Goal: Information Seeking & Learning: Learn about a topic

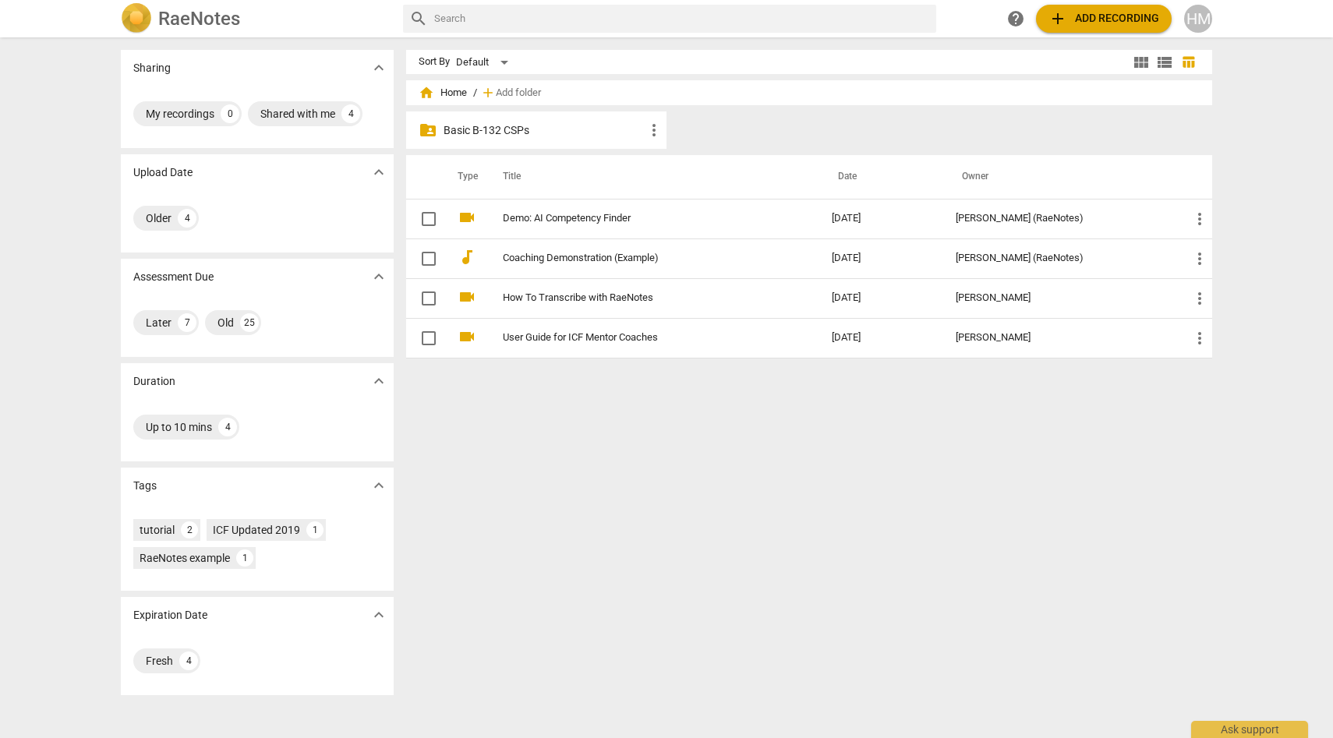
click at [1203, 19] on div "HM" at bounding box center [1198, 19] width 28 height 28
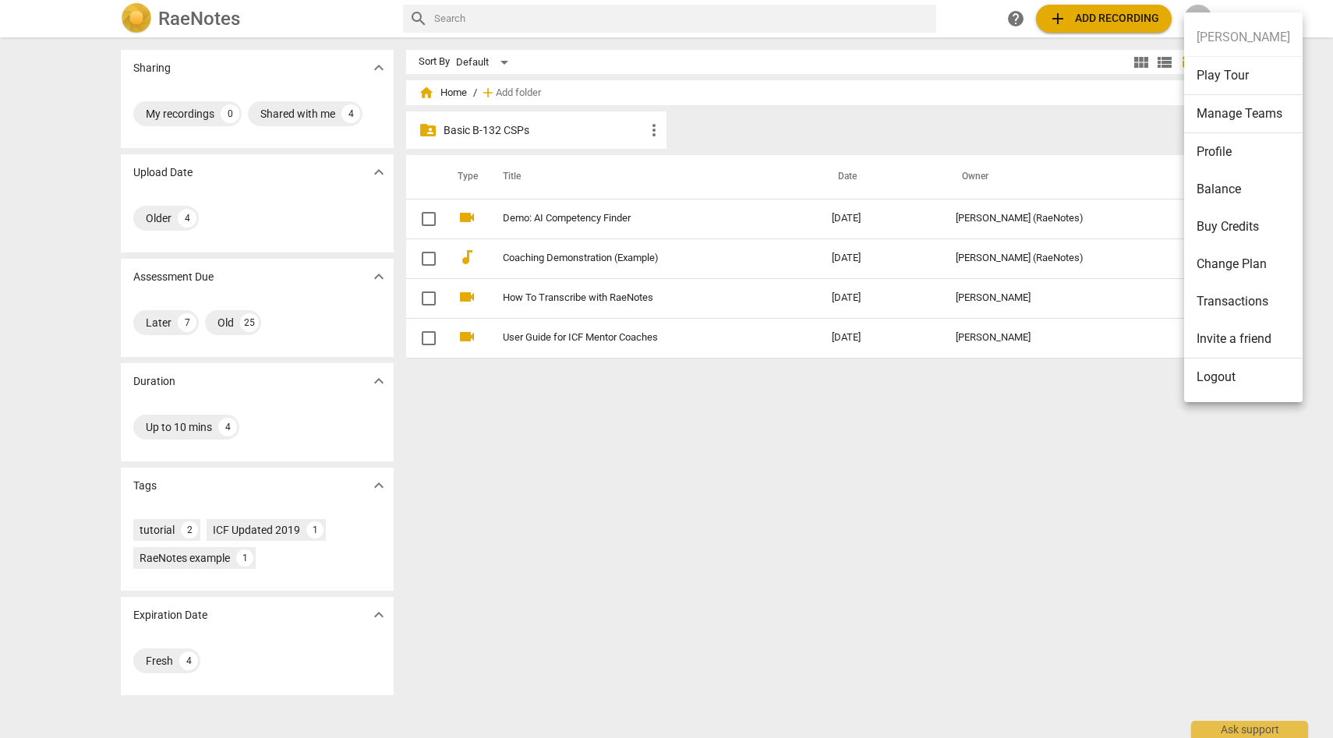
click at [206, 554] on div at bounding box center [666, 369] width 1333 height 738
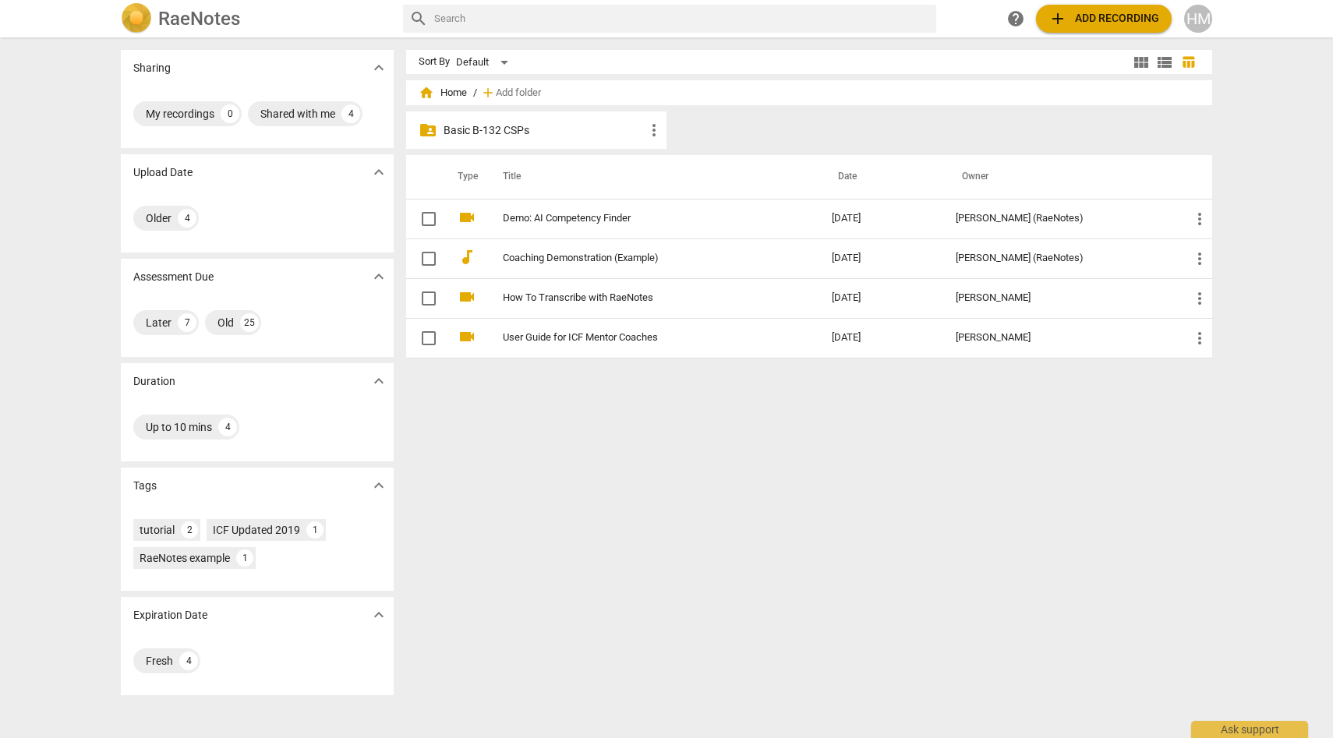
click at [458, 132] on p "Basic B-132 CSPs" at bounding box center [543, 130] width 201 height 16
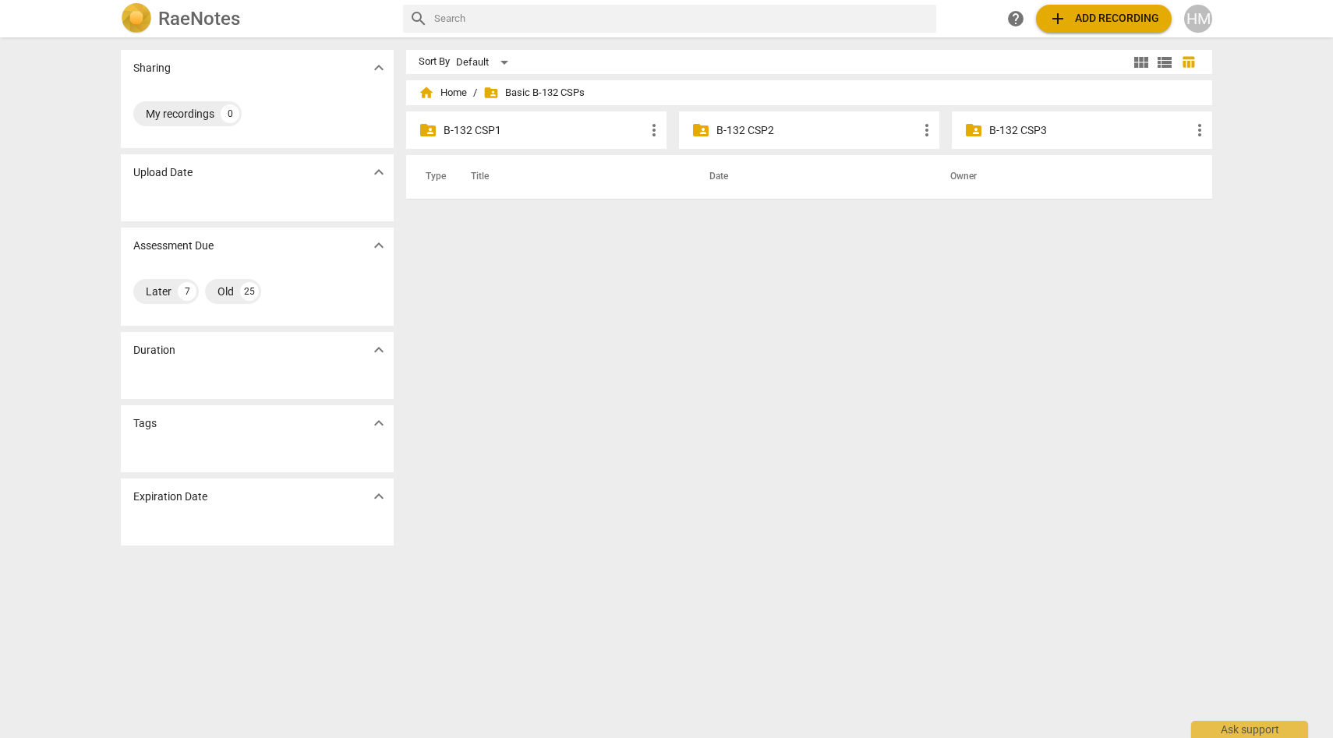
click at [458, 132] on p "B-132 CSP1" at bounding box center [543, 130] width 201 height 16
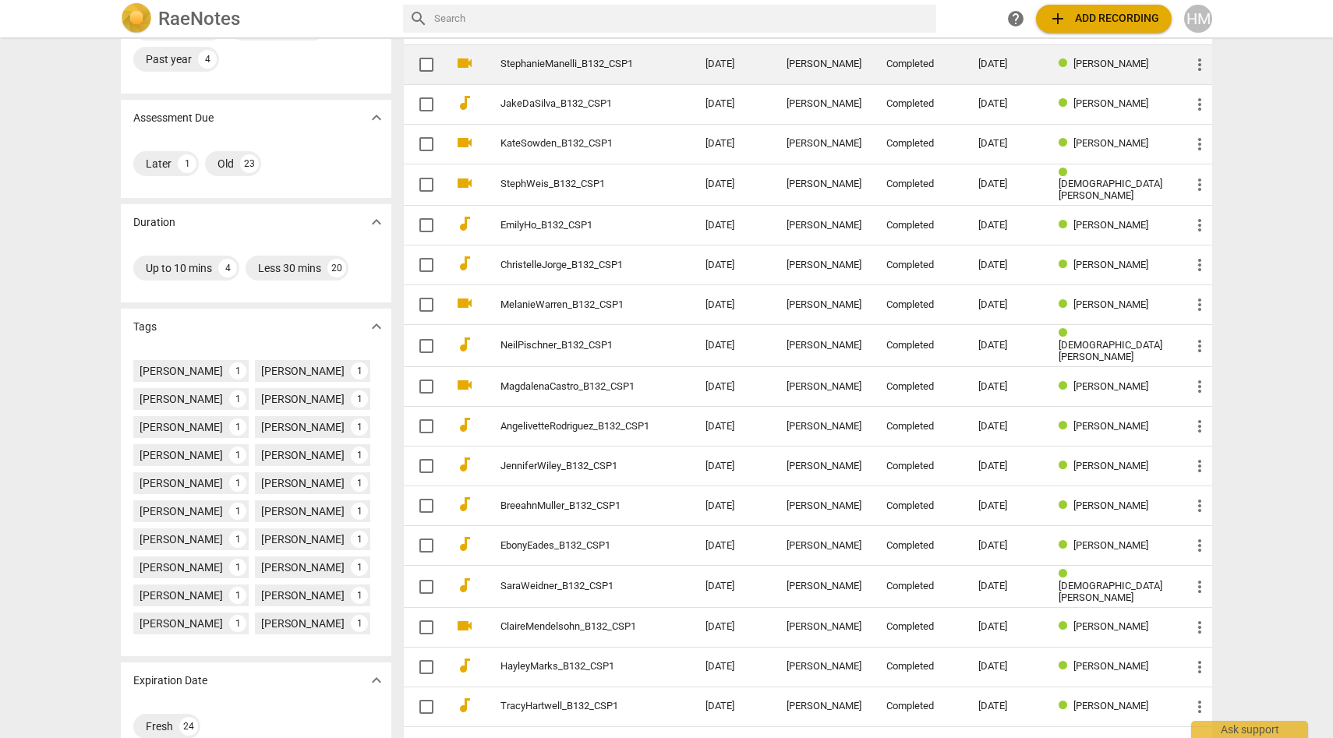
scroll to position [285, 0]
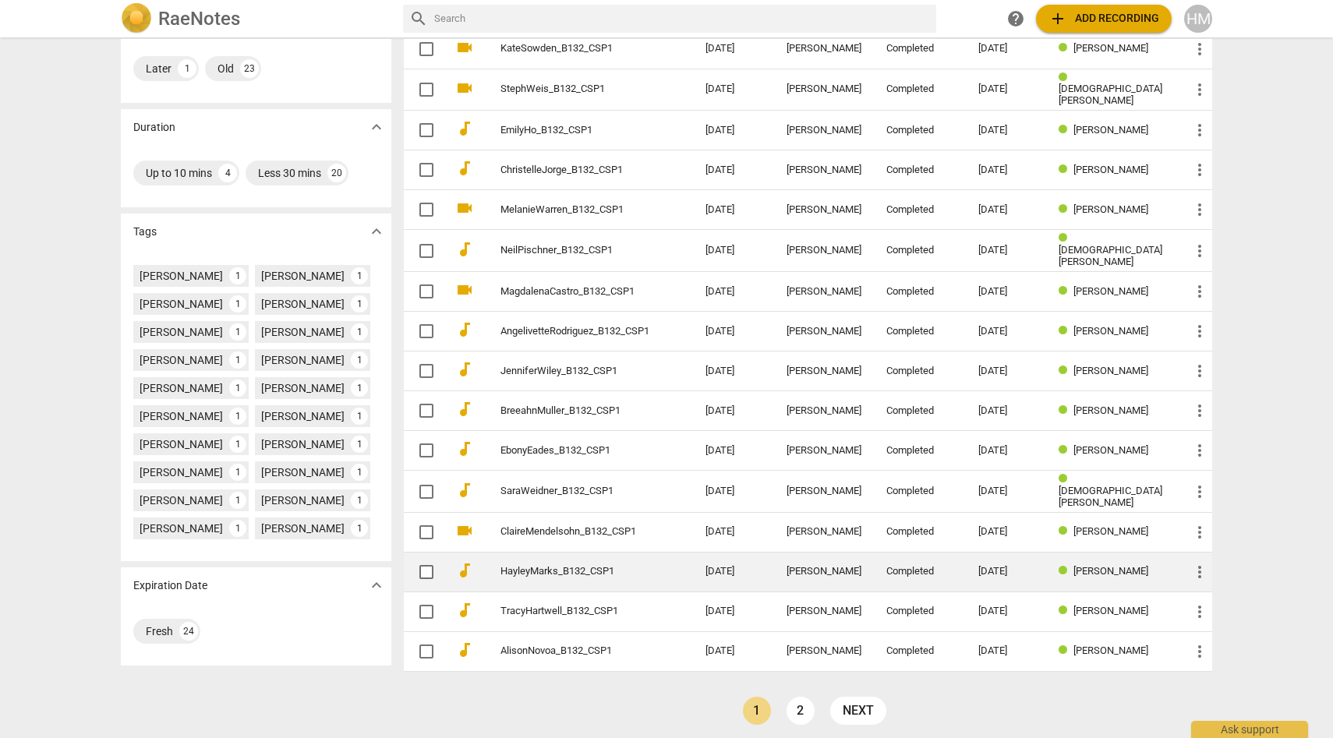
click at [549, 571] on td "HayleyMarks_B132_CSP1" at bounding box center [587, 572] width 211 height 40
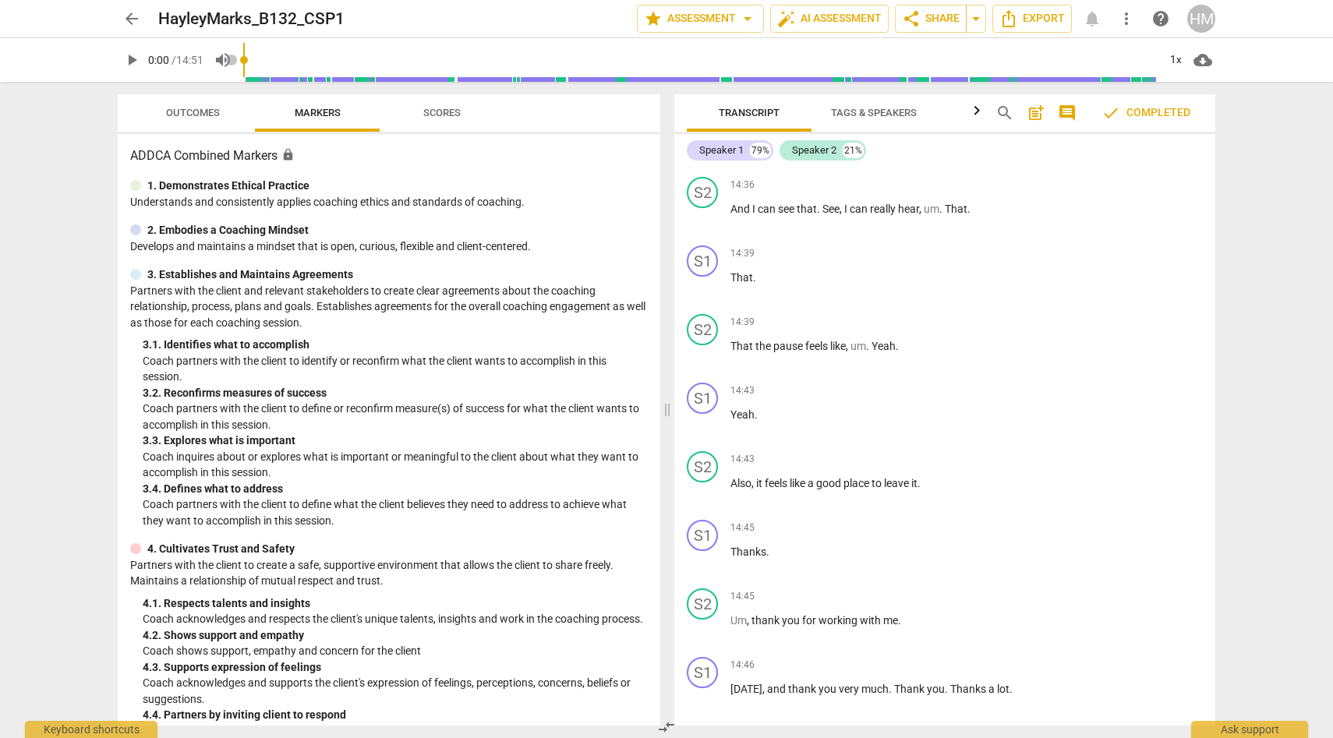
scroll to position [5177, 0]
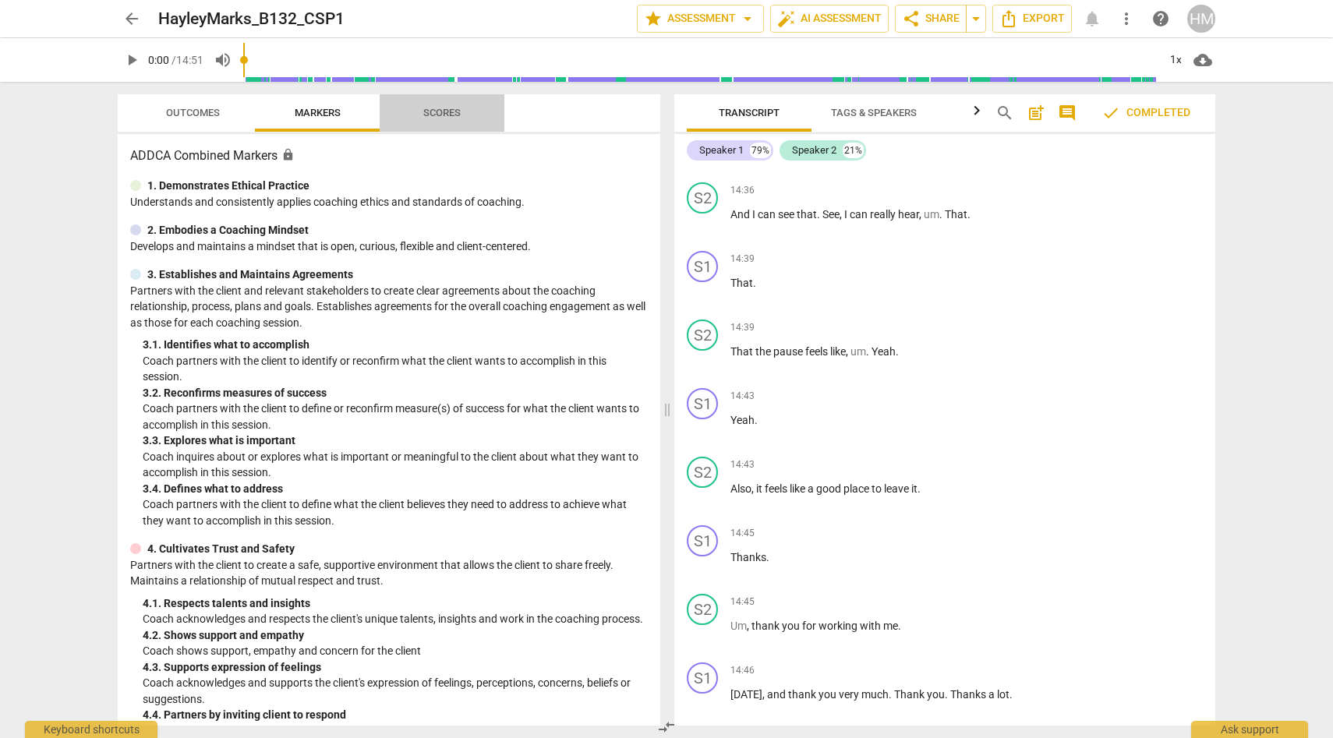
click at [438, 108] on span "Scores" at bounding box center [441, 113] width 37 height 12
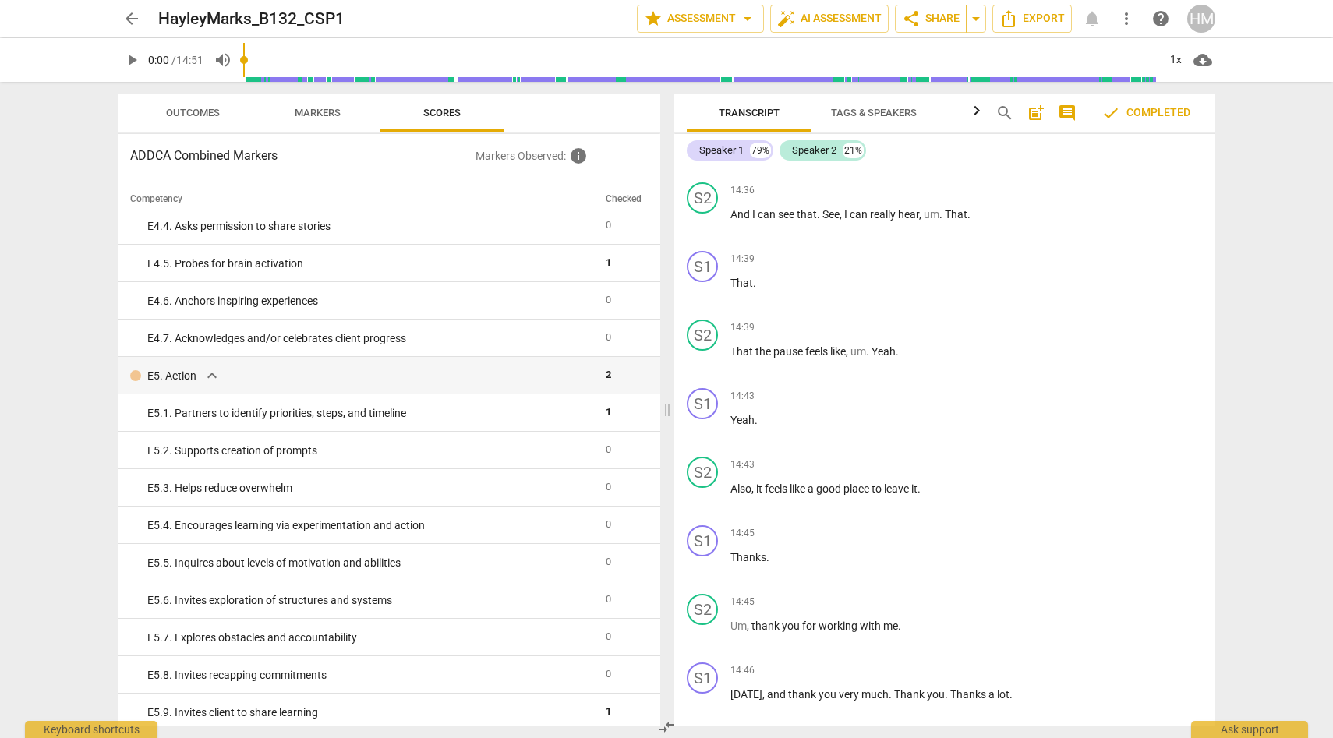
scroll to position [2983, 0]
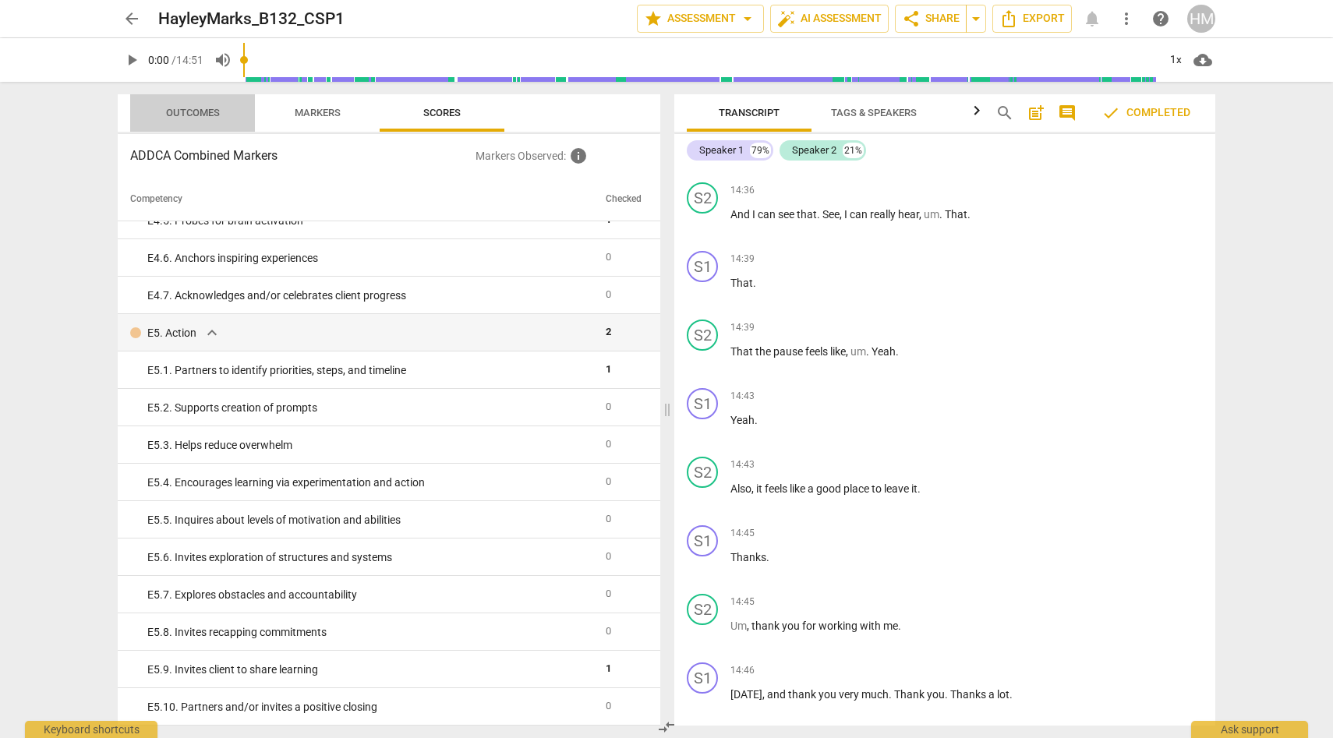
click at [204, 115] on span "Outcomes" at bounding box center [193, 113] width 54 height 12
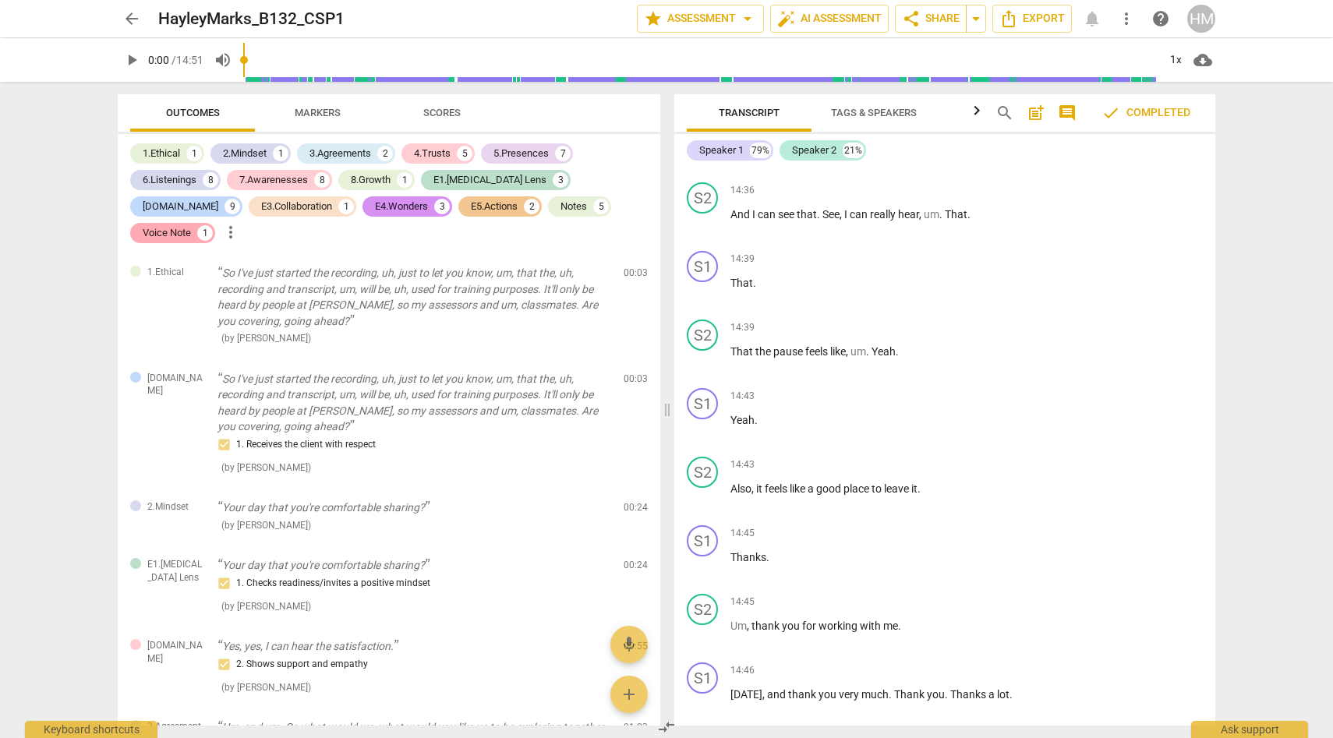
click at [191, 225] on div "Voice Note" at bounding box center [167, 233] width 48 height 16
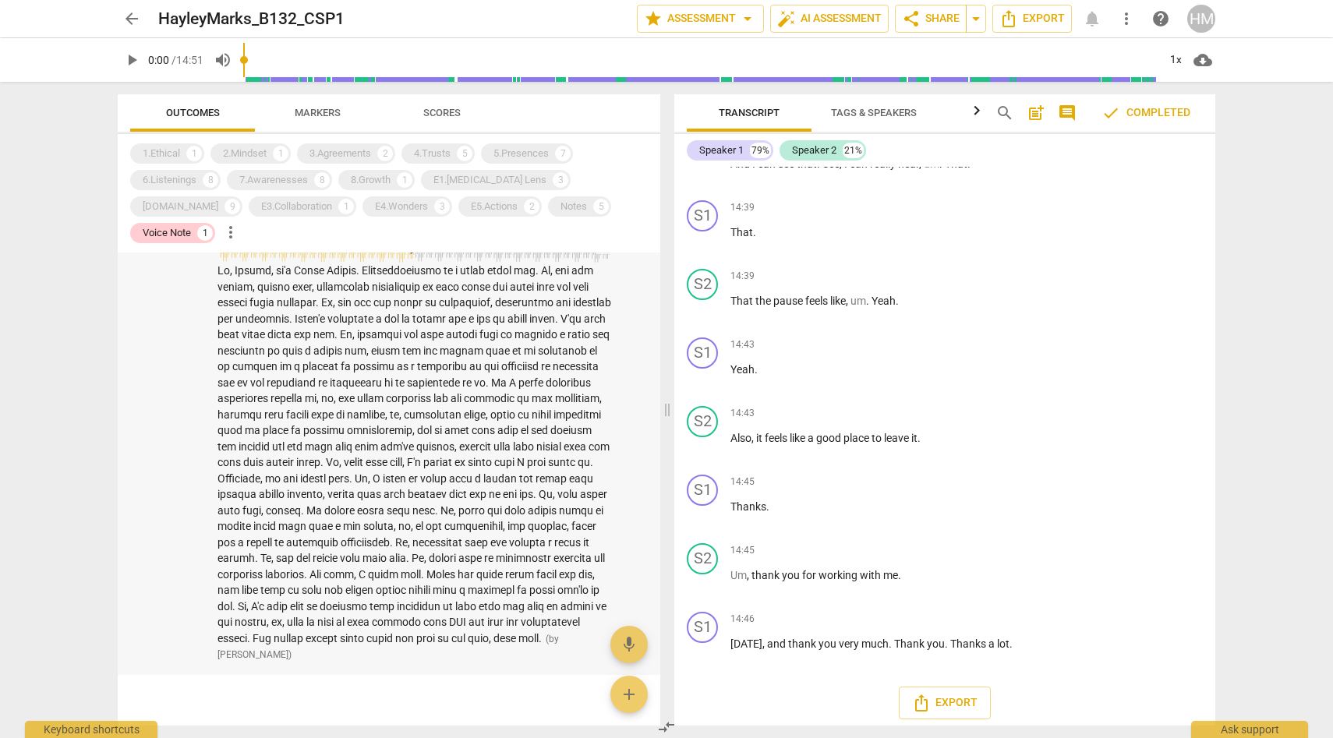
scroll to position [0, 0]
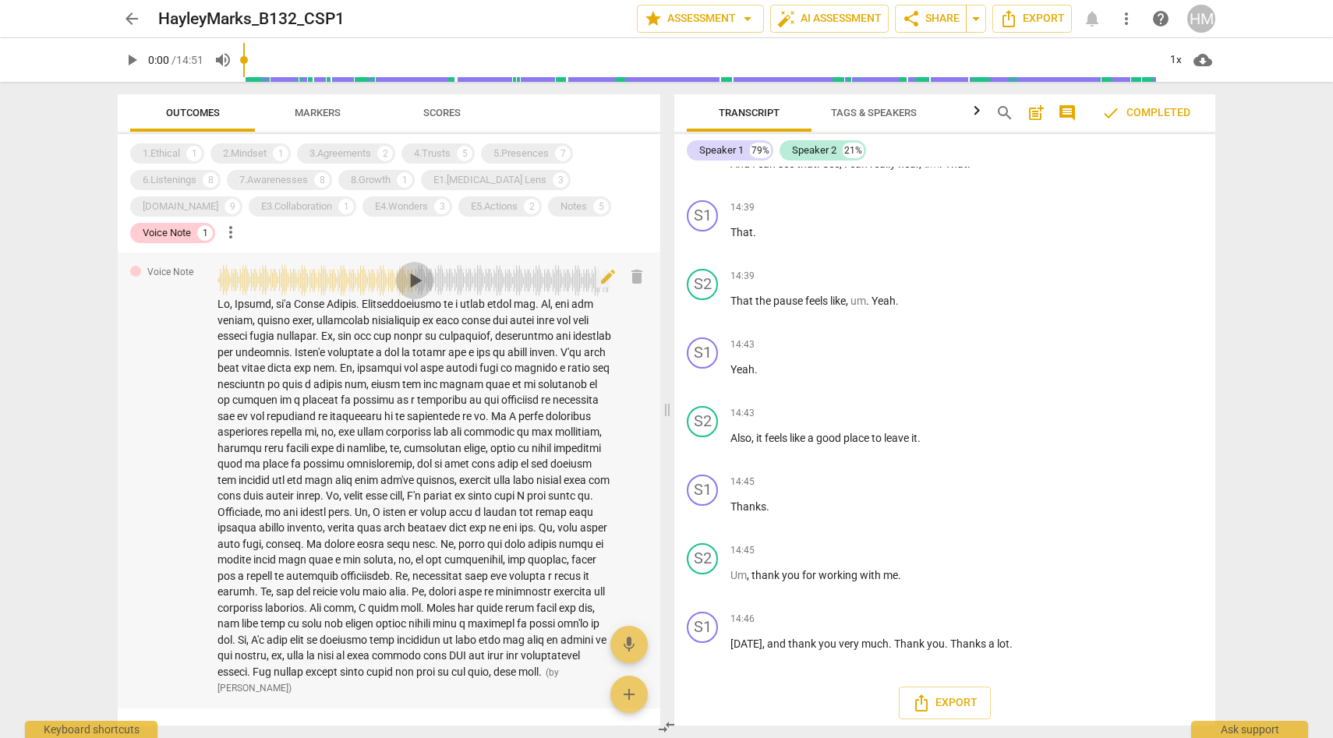
click at [413, 268] on span "play_arrow" at bounding box center [414, 280] width 25 height 25
drag, startPoint x: 413, startPoint y: 253, endPoint x: 237, endPoint y: 270, distance: 176.9
click at [237, 270] on div "pause ( by [PERSON_NAME] )" at bounding box center [414, 480] width 394 height 431
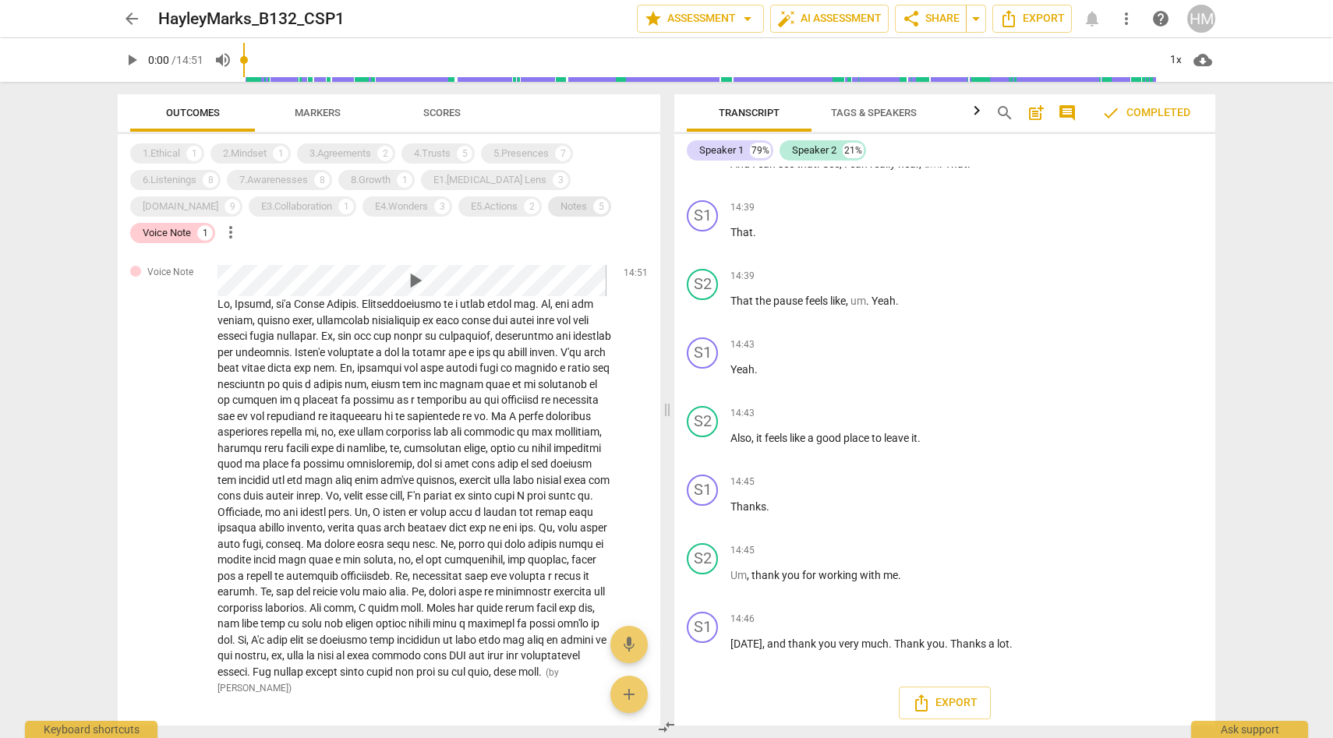
click at [560, 207] on div "Notes" at bounding box center [573, 207] width 27 height 16
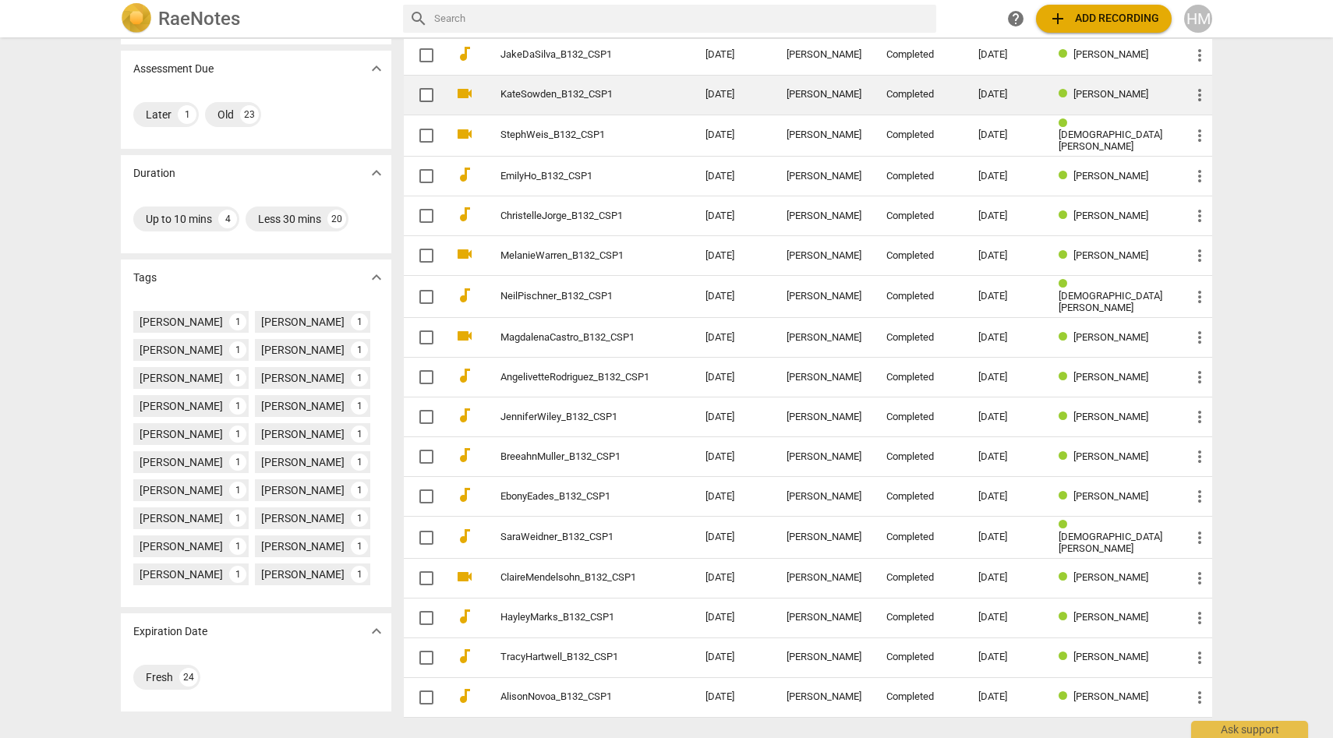
scroll to position [285, 0]
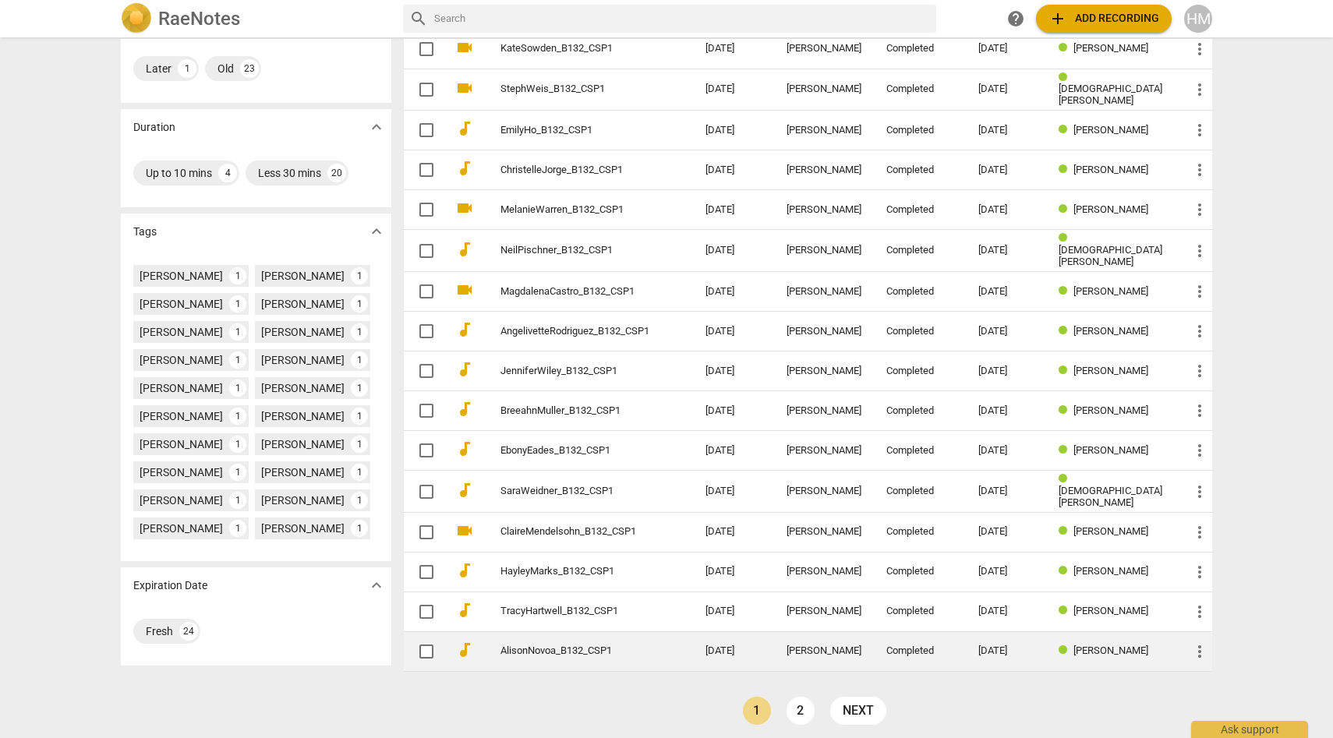
click at [566, 645] on link "AlisonNovoa_B132_CSP1" at bounding box center [574, 651] width 149 height 12
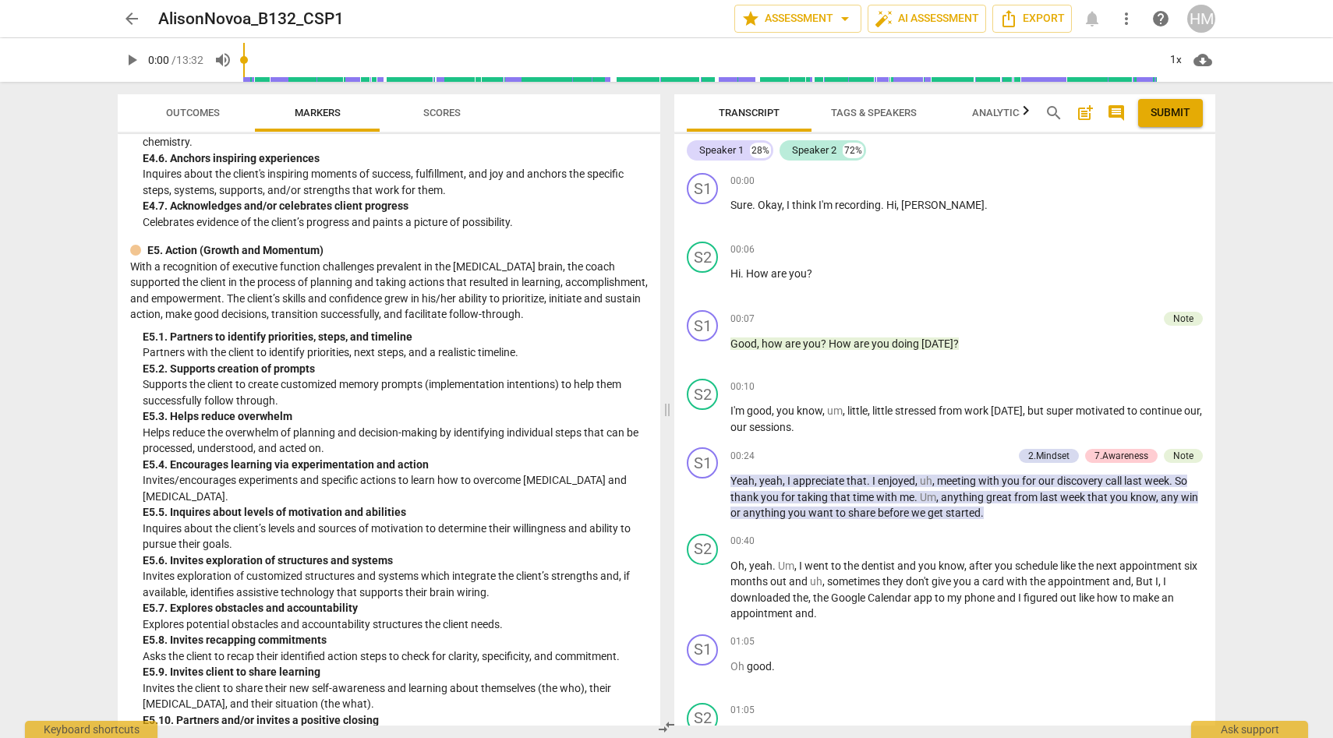
scroll to position [3901, 0]
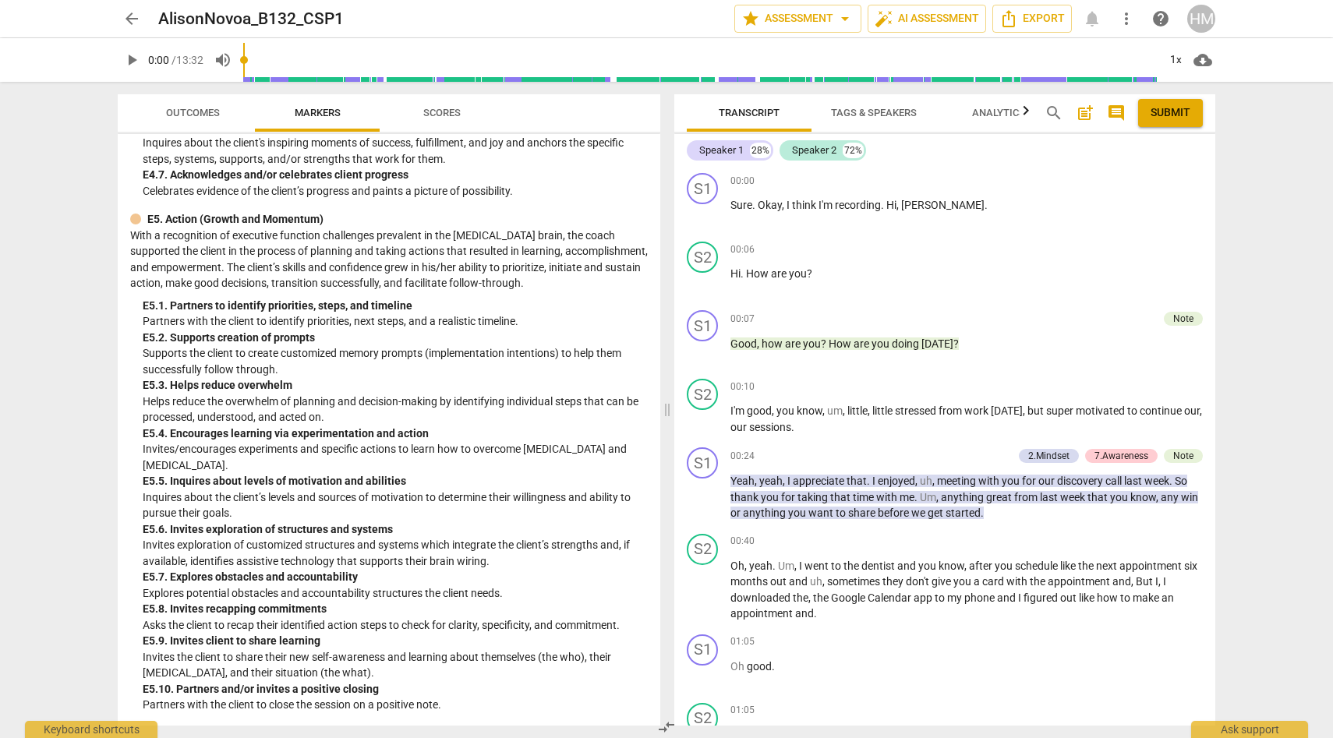
click at [433, 114] on span "Scores" at bounding box center [441, 113] width 37 height 12
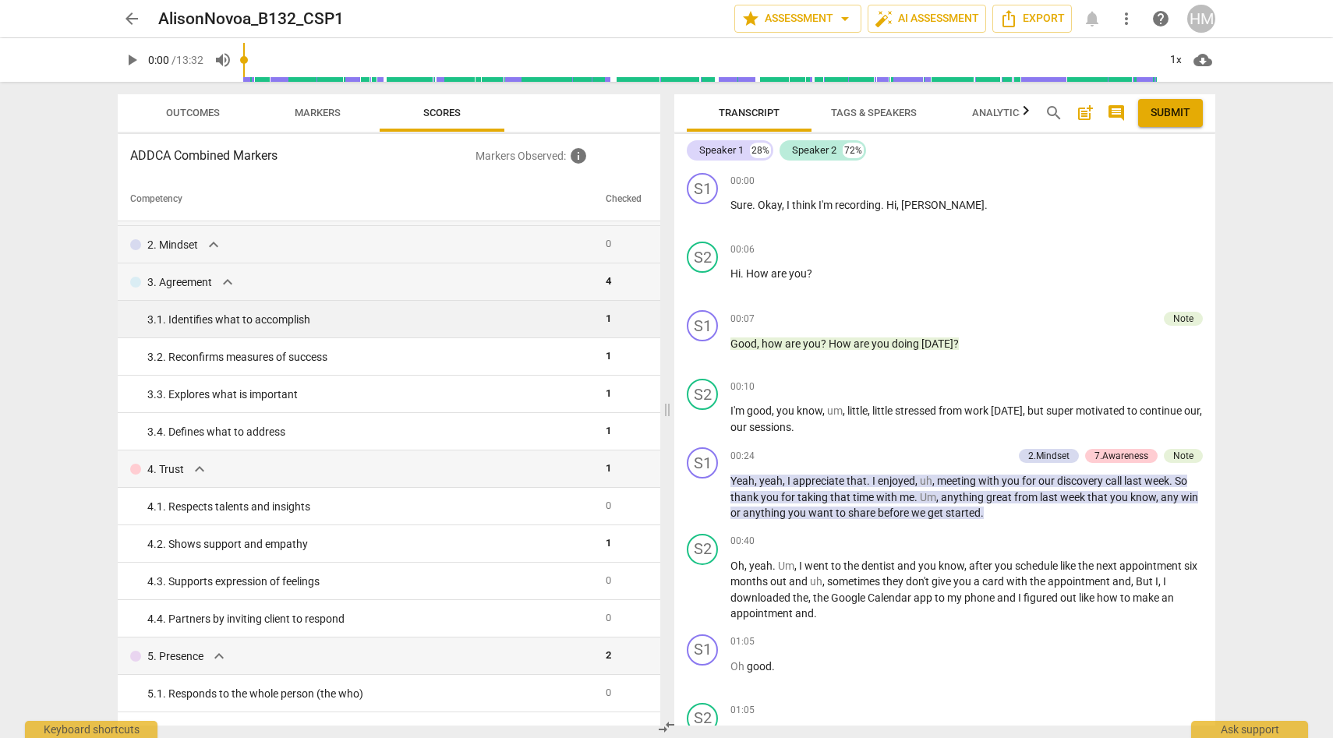
scroll to position [0, 0]
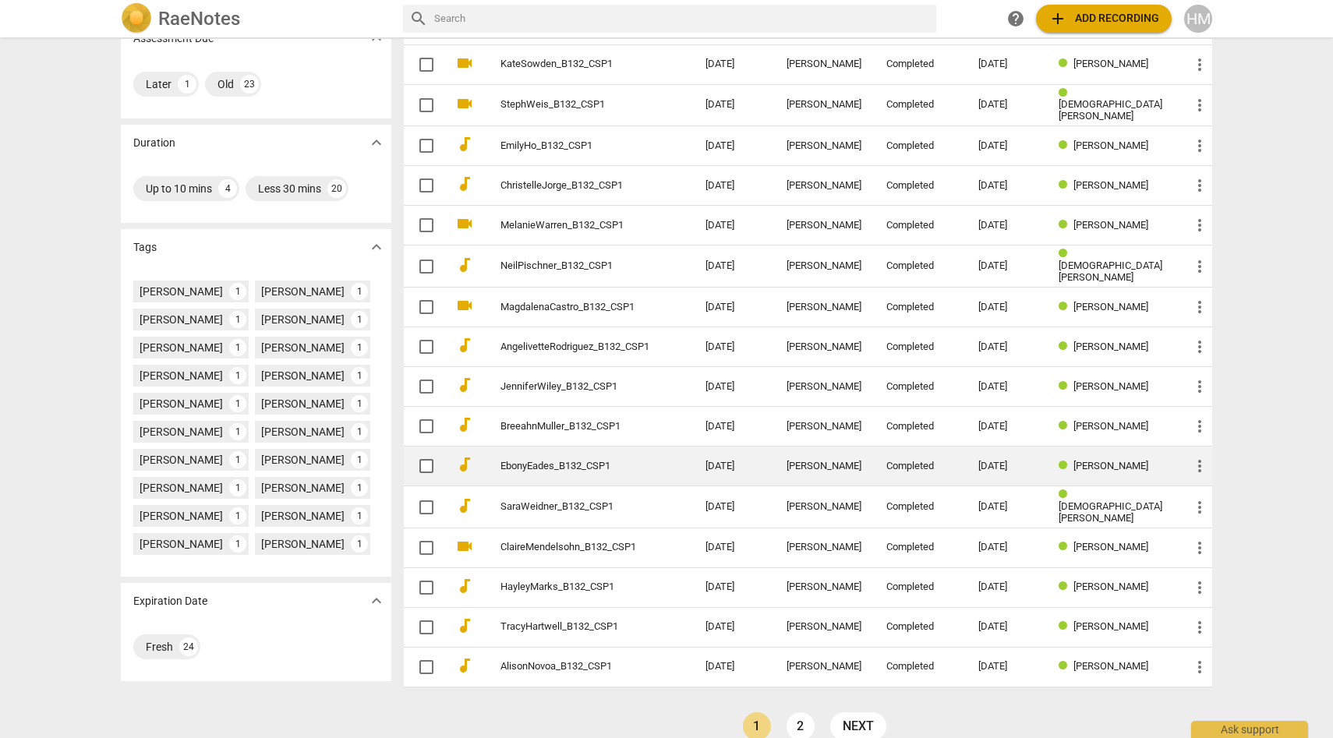
scroll to position [285, 0]
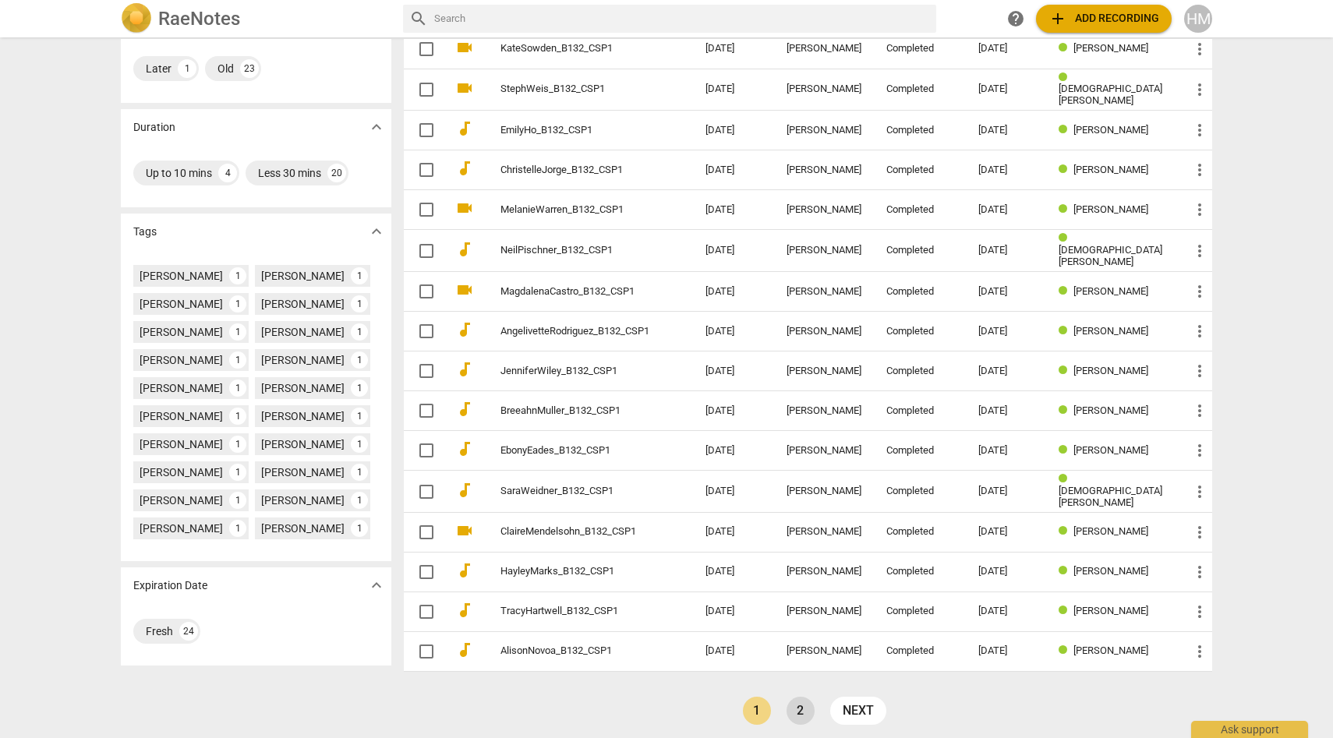
click at [799, 711] on link "2" at bounding box center [800, 711] width 28 height 28
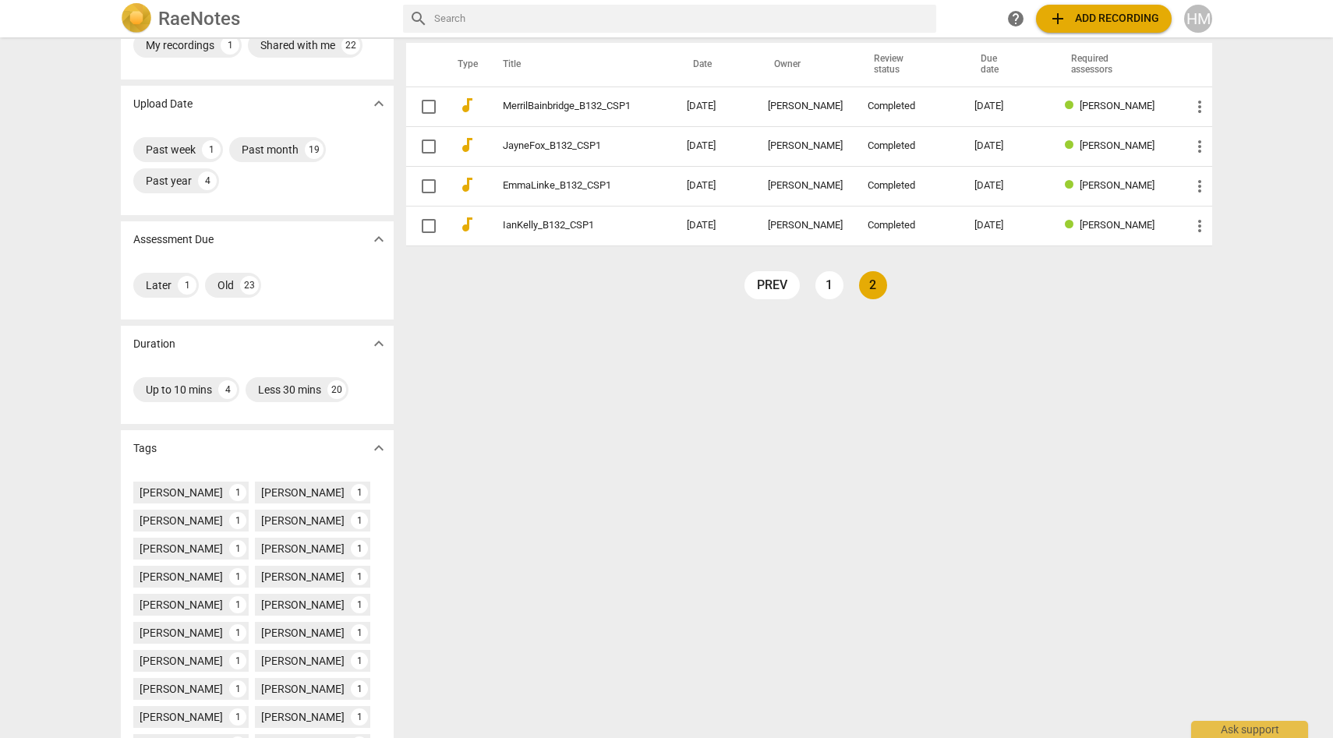
scroll to position [76, 0]
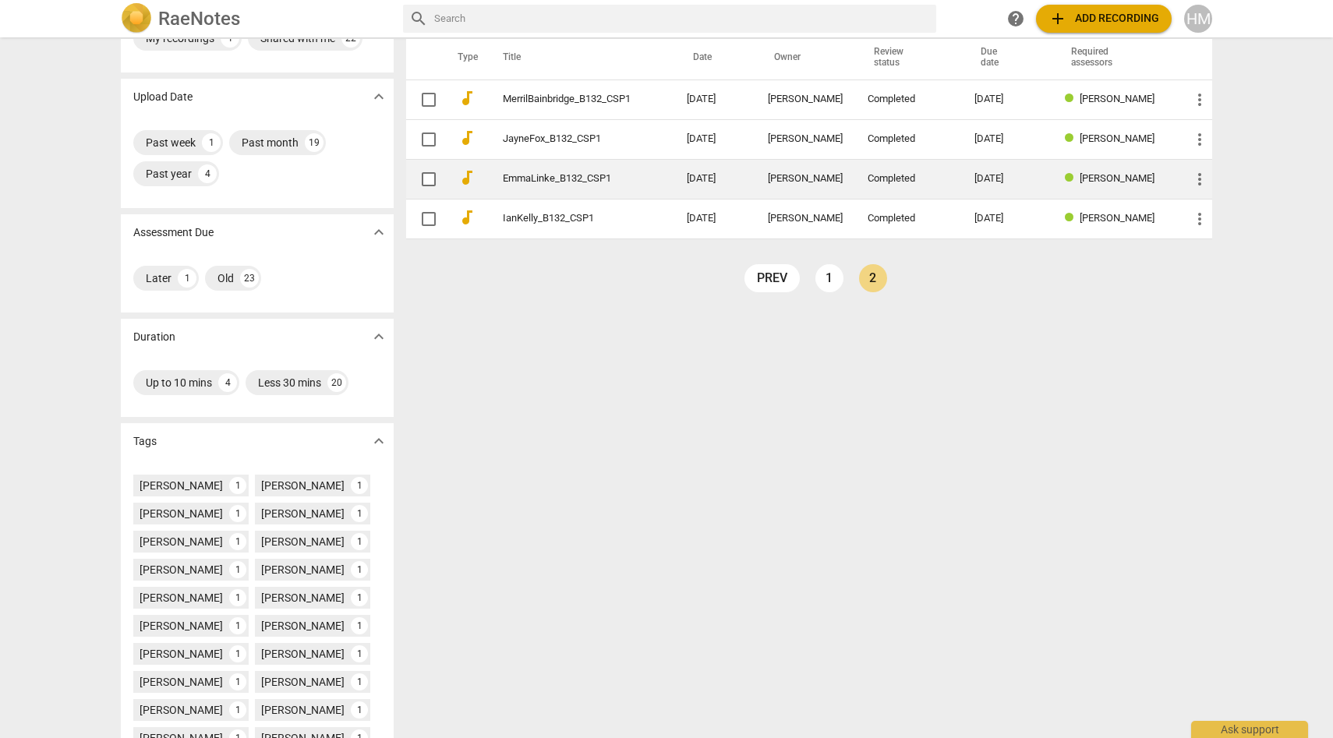
click at [559, 178] on link "EmmaLinke_B132_CSP1" at bounding box center [567, 179] width 128 height 12
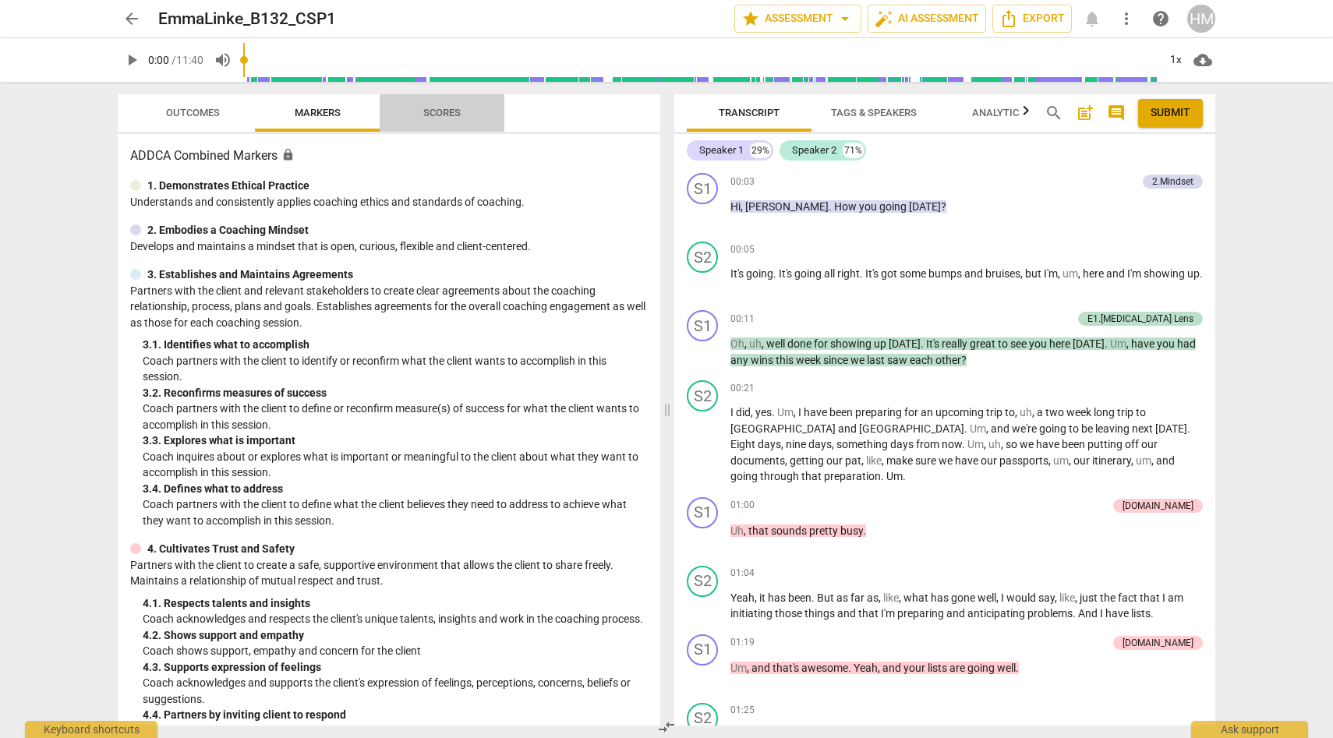
click at [447, 115] on span "Scores" at bounding box center [441, 113] width 37 height 12
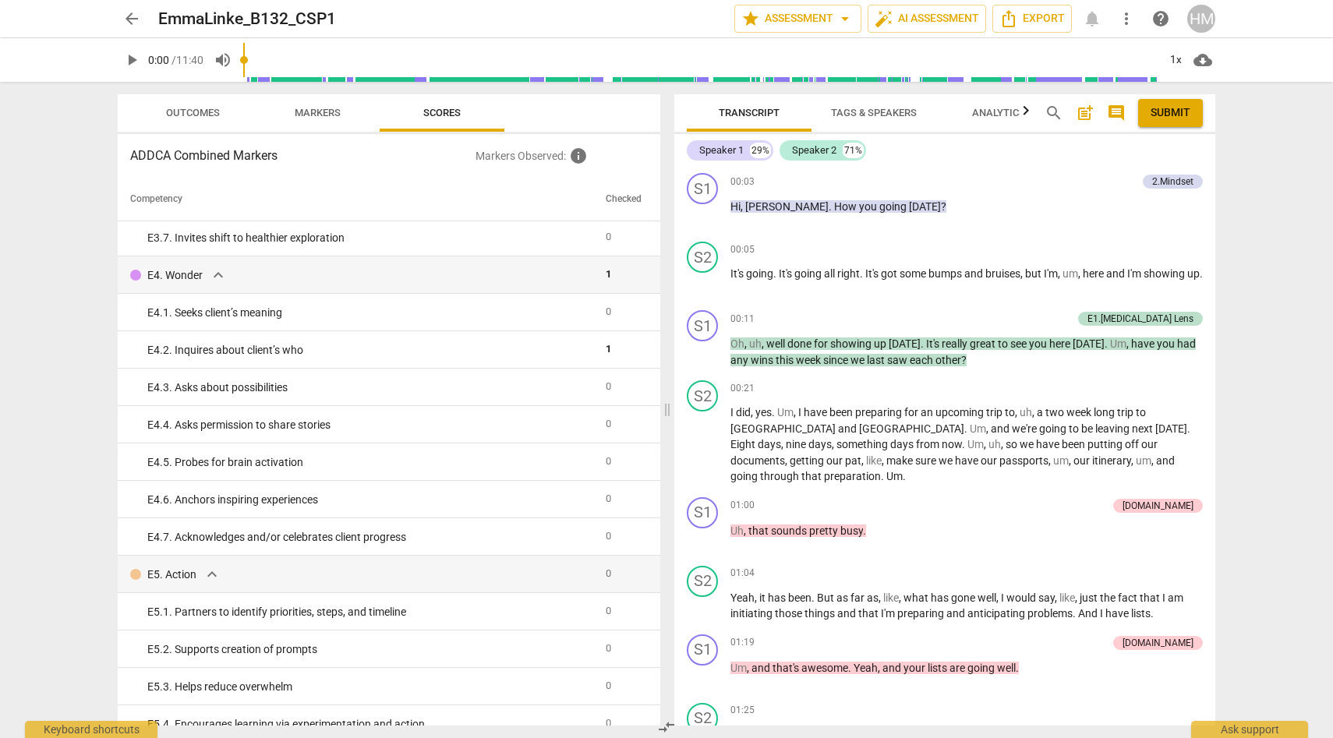
scroll to position [2740, 0]
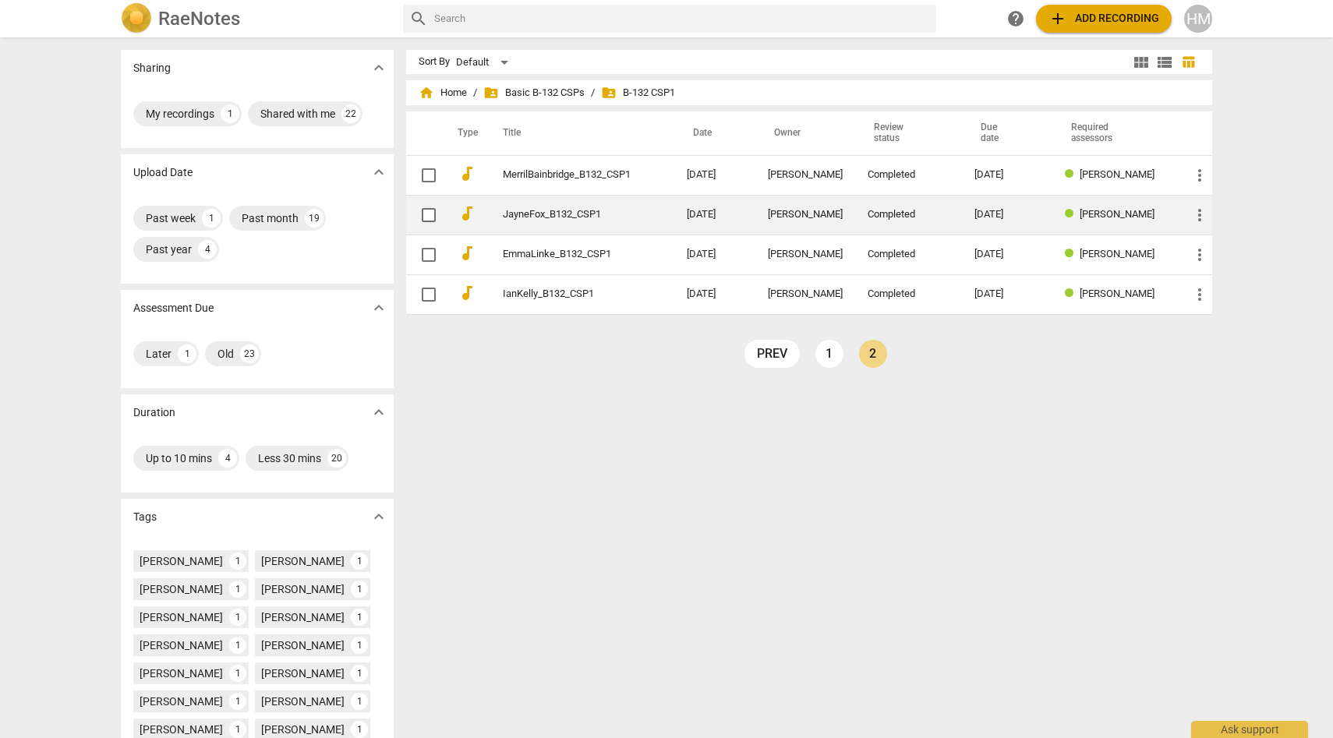
click at [528, 216] on link "JayneFox_B132_CSP1" at bounding box center [567, 215] width 128 height 12
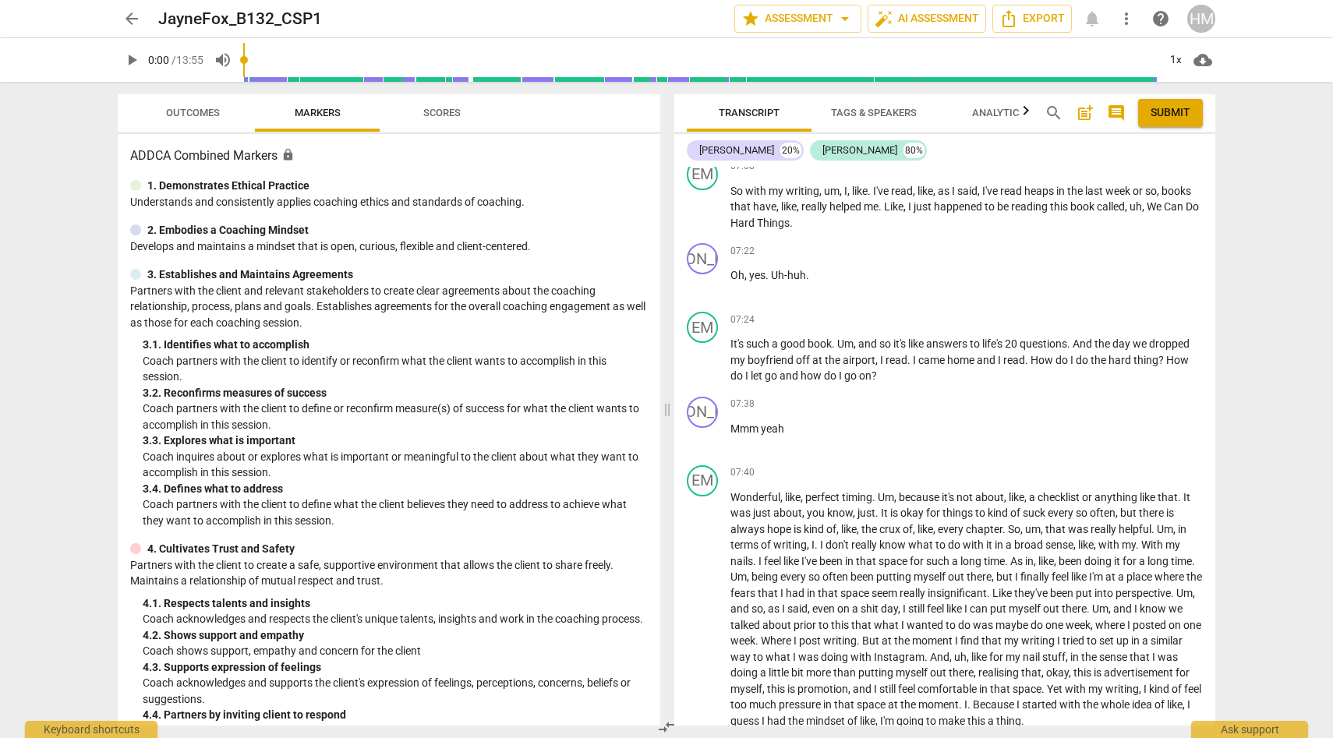
scroll to position [2988, 0]
